Goal: Task Accomplishment & Management: Complete application form

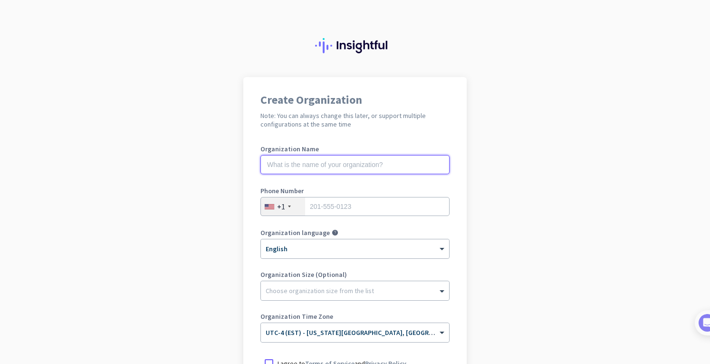
click at [325, 156] on input "text" at bounding box center [355, 164] width 189 height 19
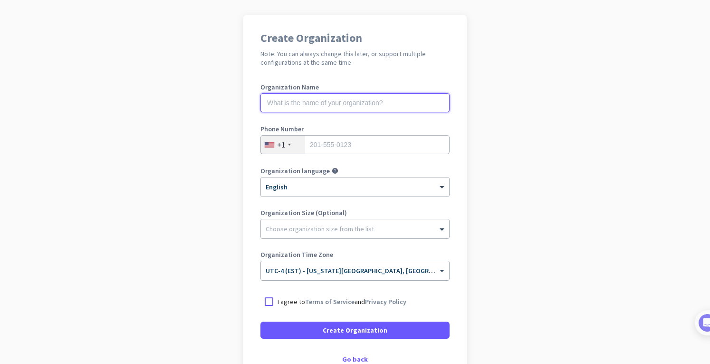
scroll to position [72, 0]
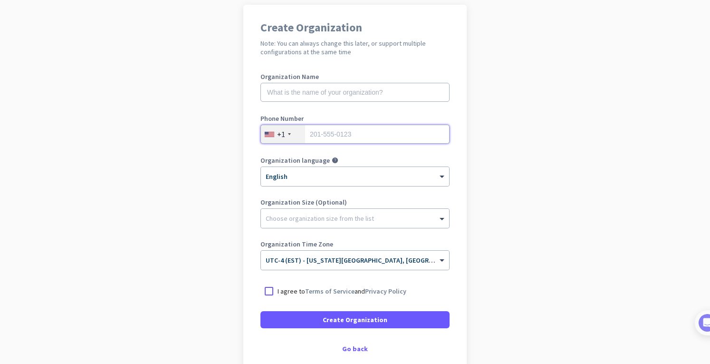
click at [341, 138] on input "tel" at bounding box center [355, 134] width 189 height 19
click at [335, 94] on input "text" at bounding box center [355, 92] width 189 height 19
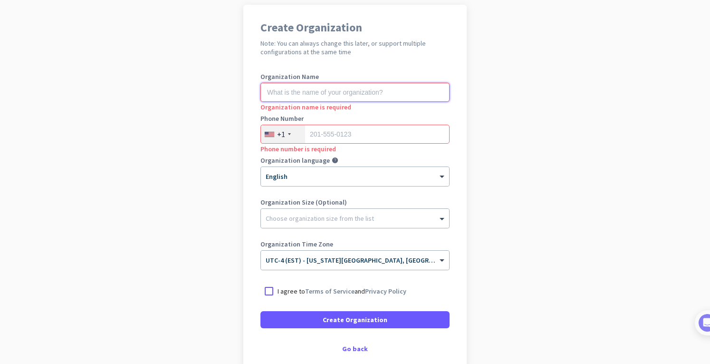
scroll to position [126, 0]
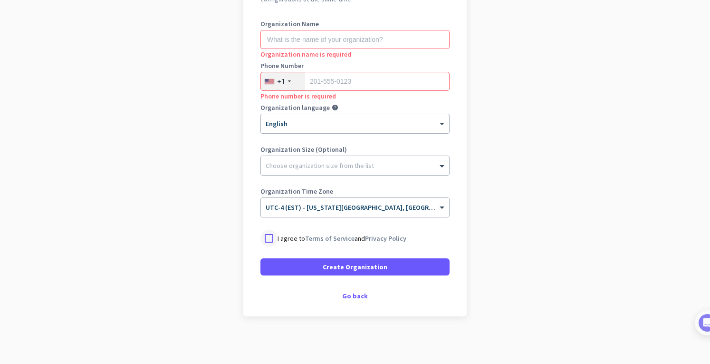
click at [272, 239] on div at bounding box center [269, 238] width 17 height 17
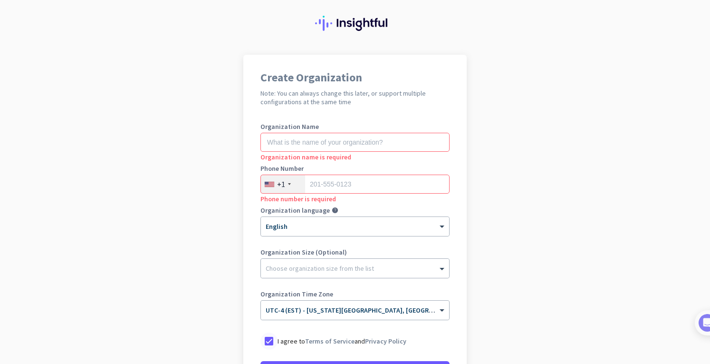
scroll to position [0, 0]
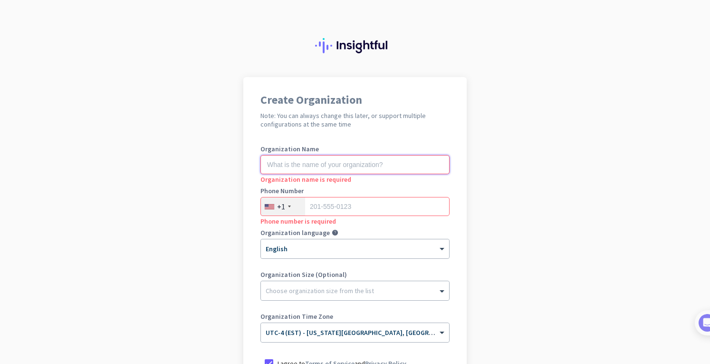
click at [312, 166] on input "text" at bounding box center [355, 164] width 189 height 19
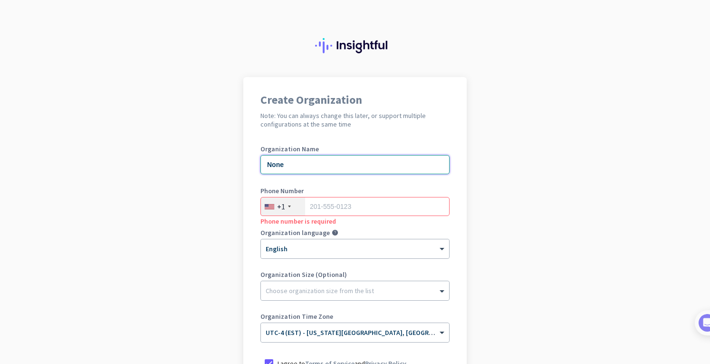
type input "None"
click at [320, 203] on input "tel" at bounding box center [355, 206] width 189 height 19
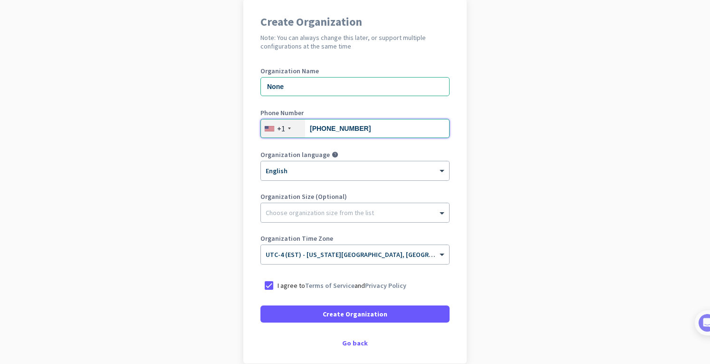
scroll to position [79, 0]
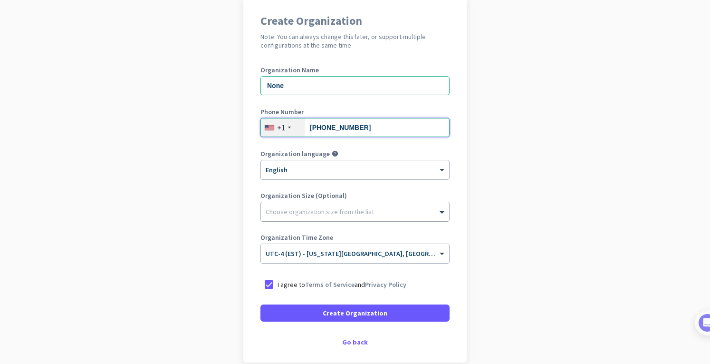
type input "[PHONE_NUMBER]"
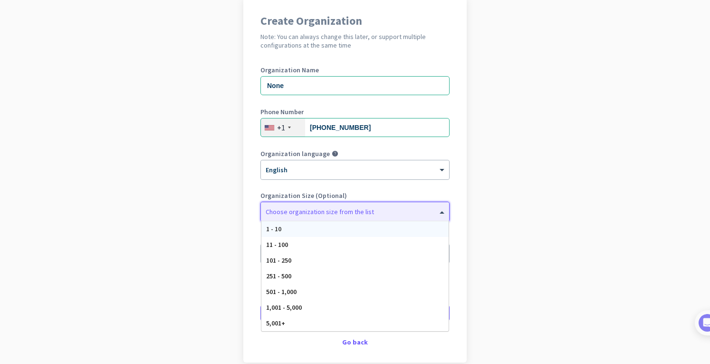
click at [322, 208] on div at bounding box center [355, 209] width 188 height 10
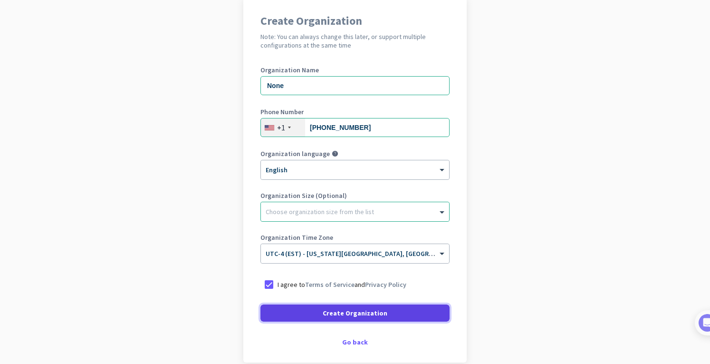
click at [329, 311] on span "Create Organization" at bounding box center [355, 313] width 65 height 10
